Goal: Information Seeking & Learning: Learn about a topic

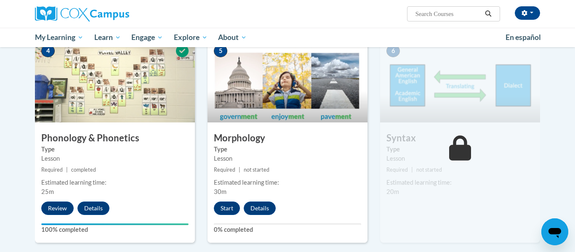
scroll to position [426, 0]
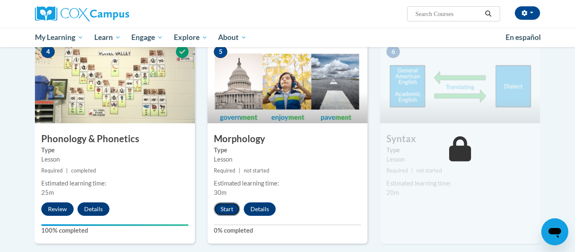
click at [233, 215] on button "Start" at bounding box center [227, 208] width 26 height 13
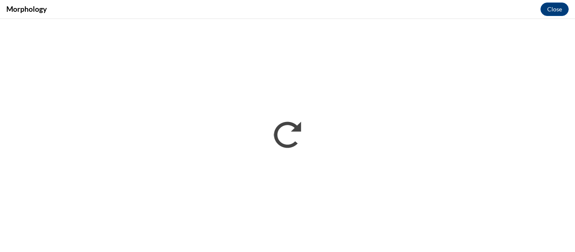
scroll to position [0, 0]
